Goal: Task Accomplishment & Management: Manage account settings

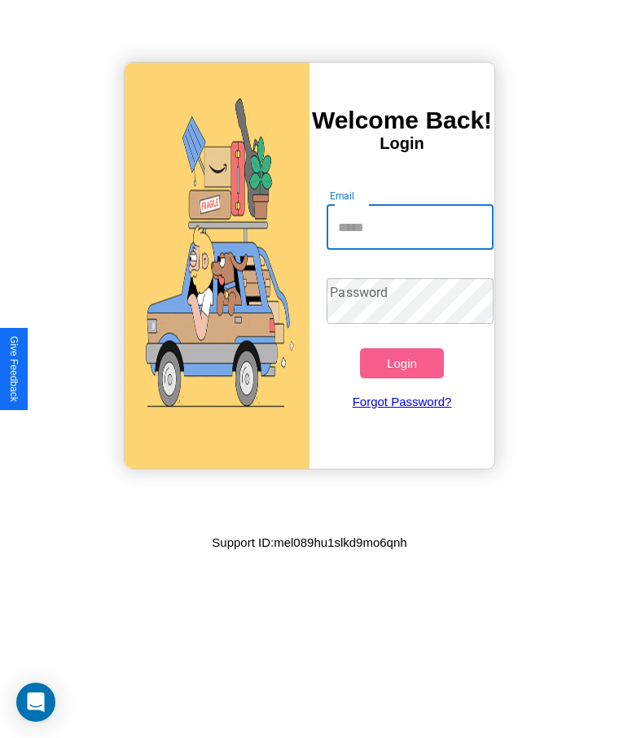
click at [409, 227] on input "Email" at bounding box center [409, 227] width 166 height 46
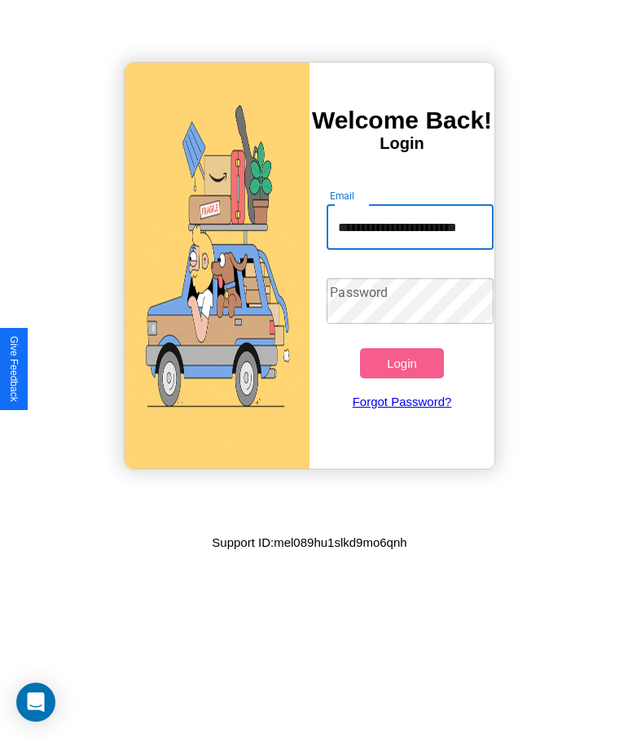
scroll to position [0, 15]
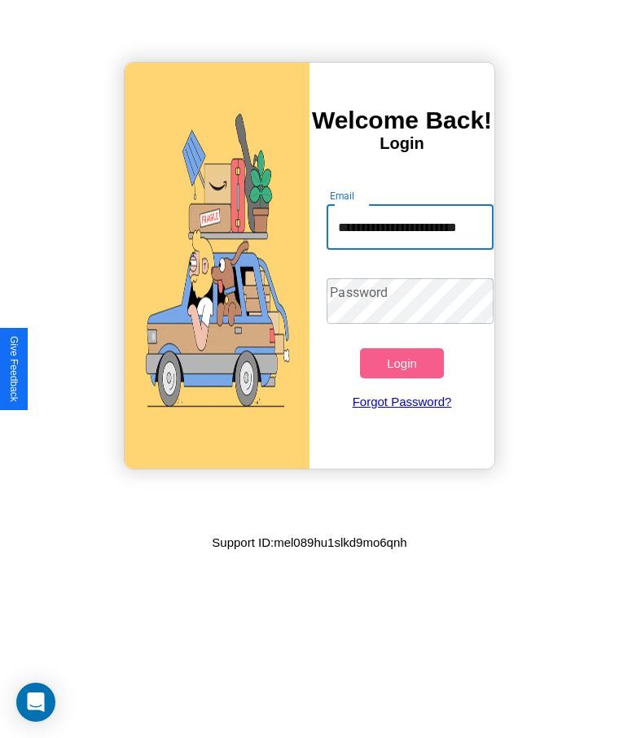
type input "**********"
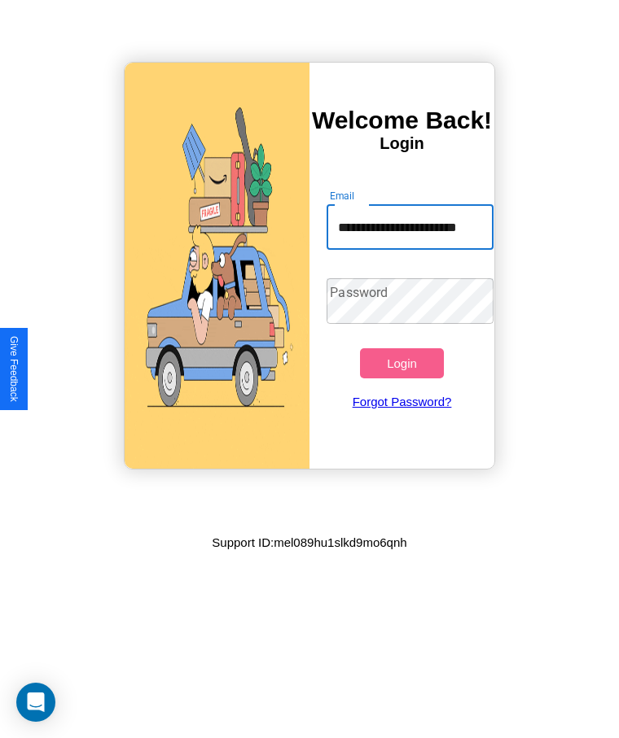
scroll to position [0, 0]
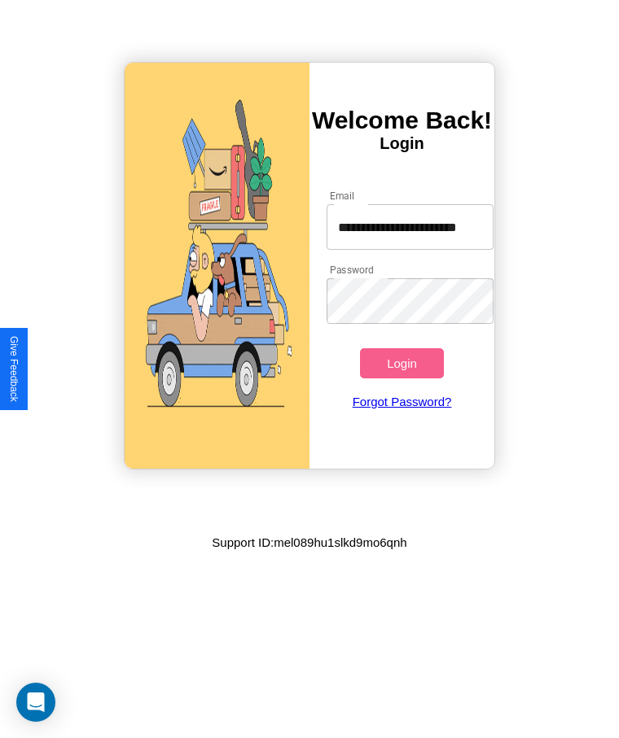
click at [401, 363] on button "Login" at bounding box center [401, 363] width 83 height 30
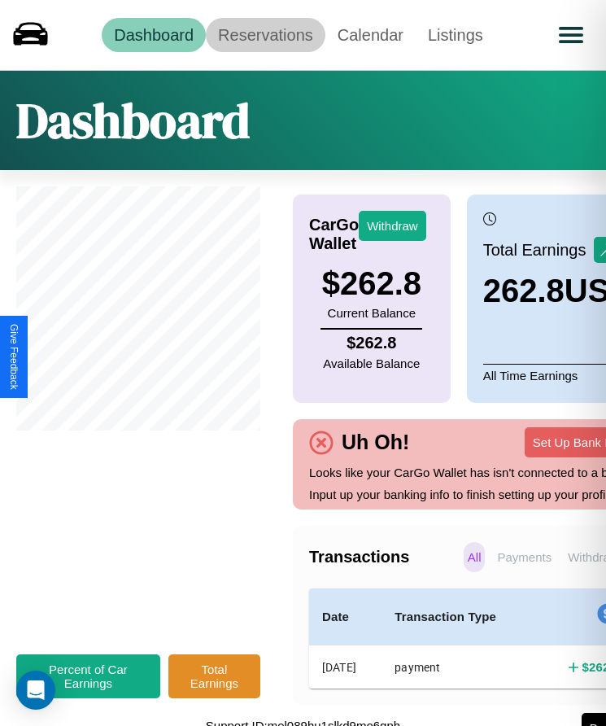
click at [265, 34] on link "Reservations" at bounding box center [266, 35] width 120 height 34
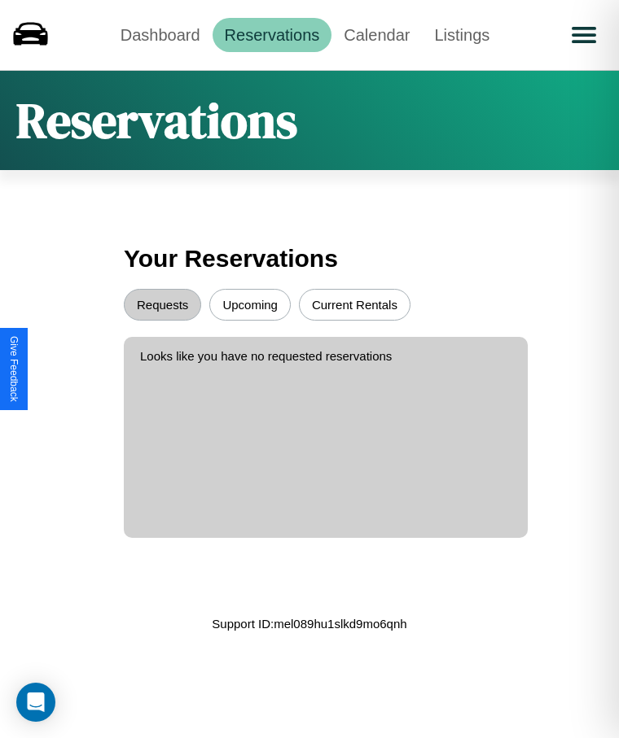
click at [250, 304] on button "Upcoming" at bounding box center [249, 305] width 81 height 32
click at [162, 304] on button "Requests" at bounding box center [162, 305] width 77 height 32
click at [160, 34] on link "Dashboard" at bounding box center [160, 35] width 104 height 34
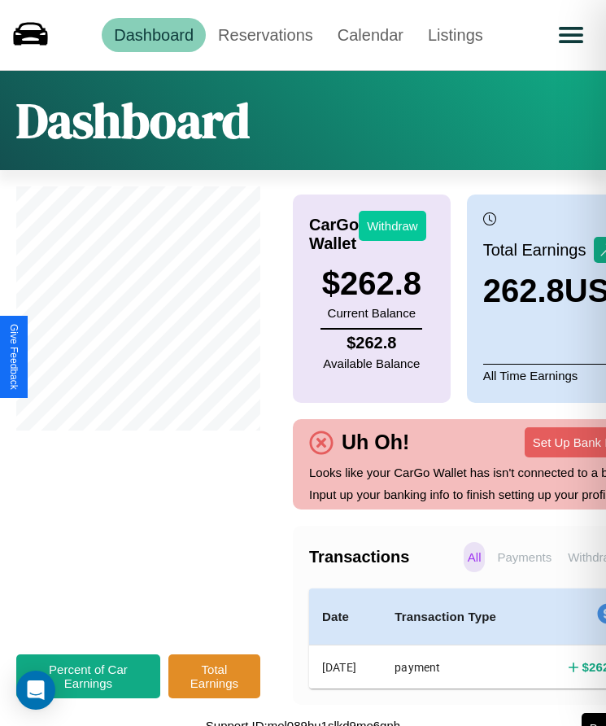
click at [392, 225] on button "Withdraw" at bounding box center [393, 226] width 68 height 30
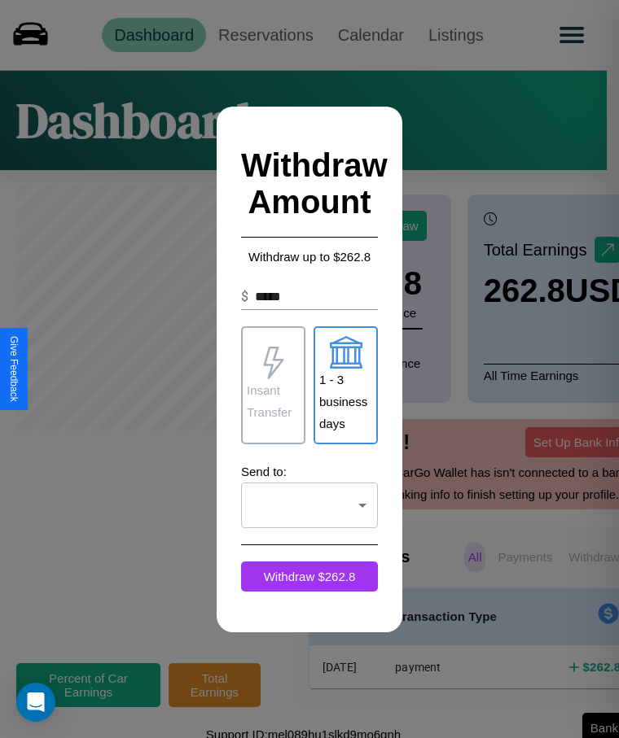
click at [345, 385] on p "1 - 3 business days" at bounding box center [345, 402] width 53 height 66
click at [309, 576] on button "Withdraw $ 262.8" at bounding box center [309, 577] width 137 height 30
